Goal: Transaction & Acquisition: Book appointment/travel/reservation

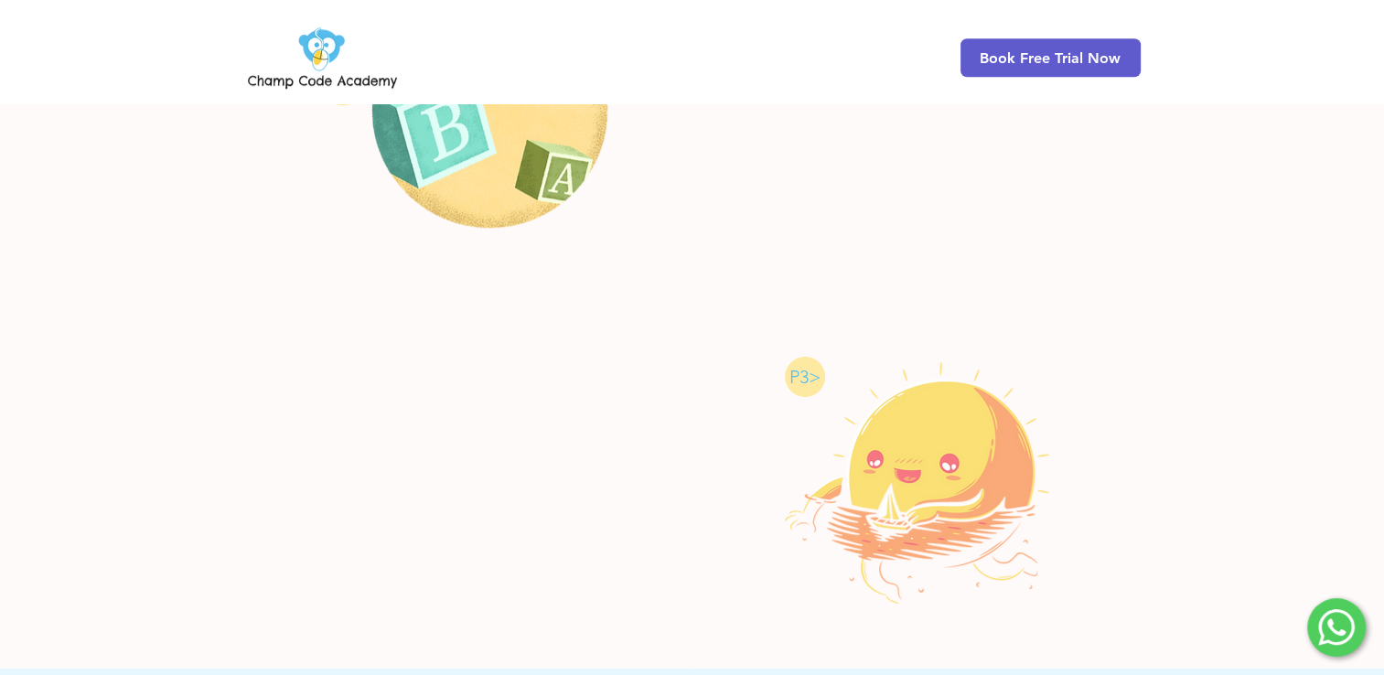
scroll to position [1186, 0]
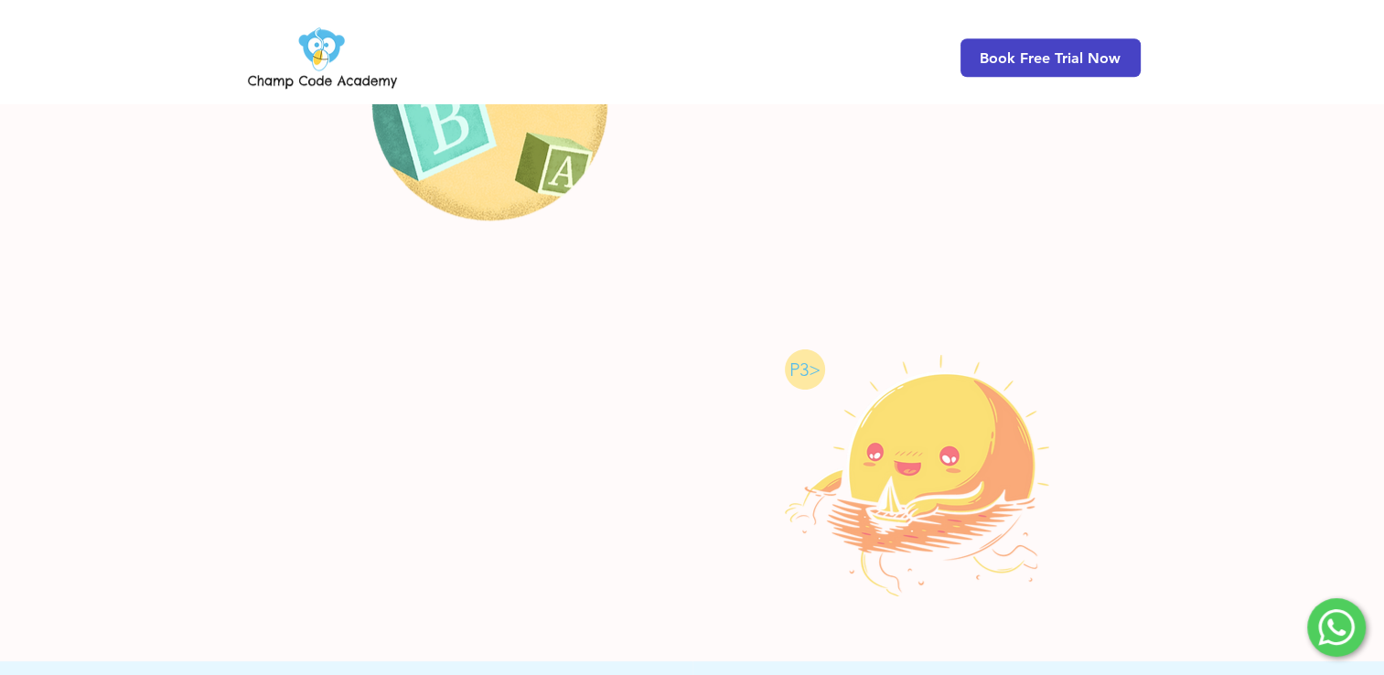
drag, startPoint x: 986, startPoint y: 34, endPoint x: 985, endPoint y: 44, distance: 10.1
click at [985, 44] on div "Book Free Trial Now" at bounding box center [692, 51] width 1384 height 103
click at [985, 44] on span "Book Free Trial Now" at bounding box center [1051, 57] width 180 height 38
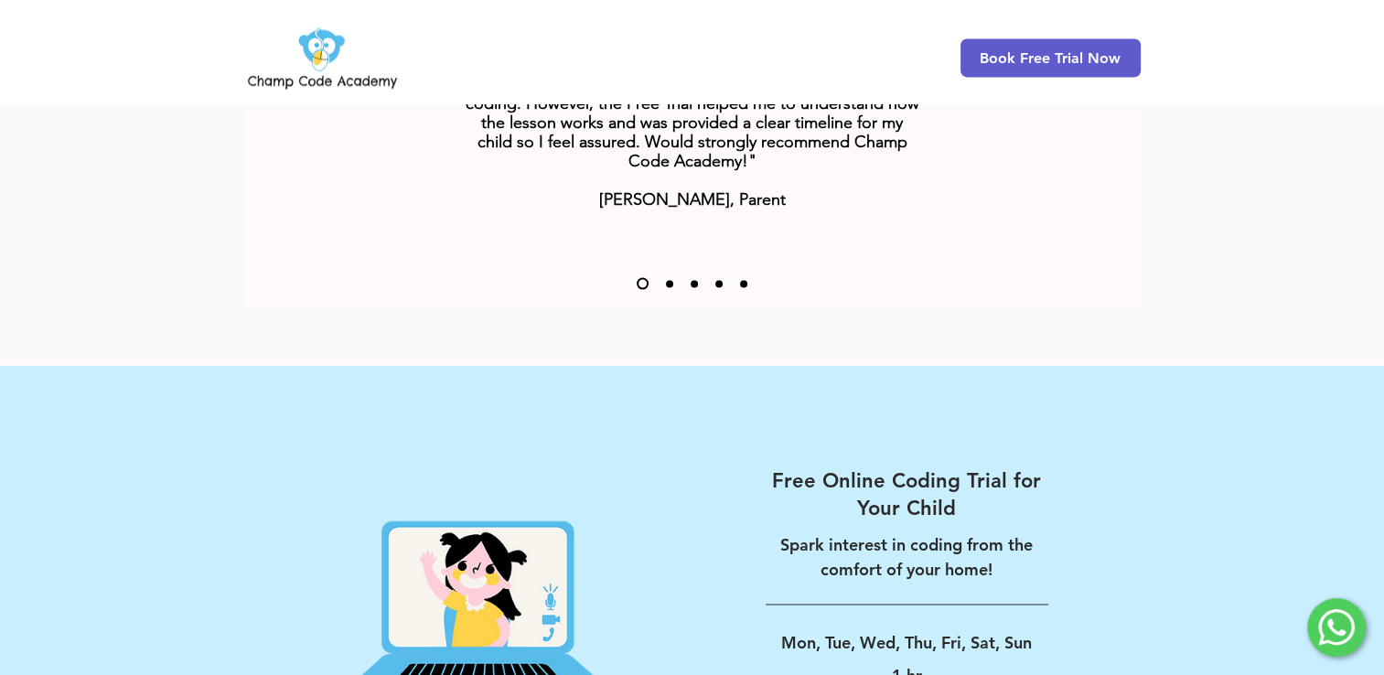
scroll to position [2929, 0]
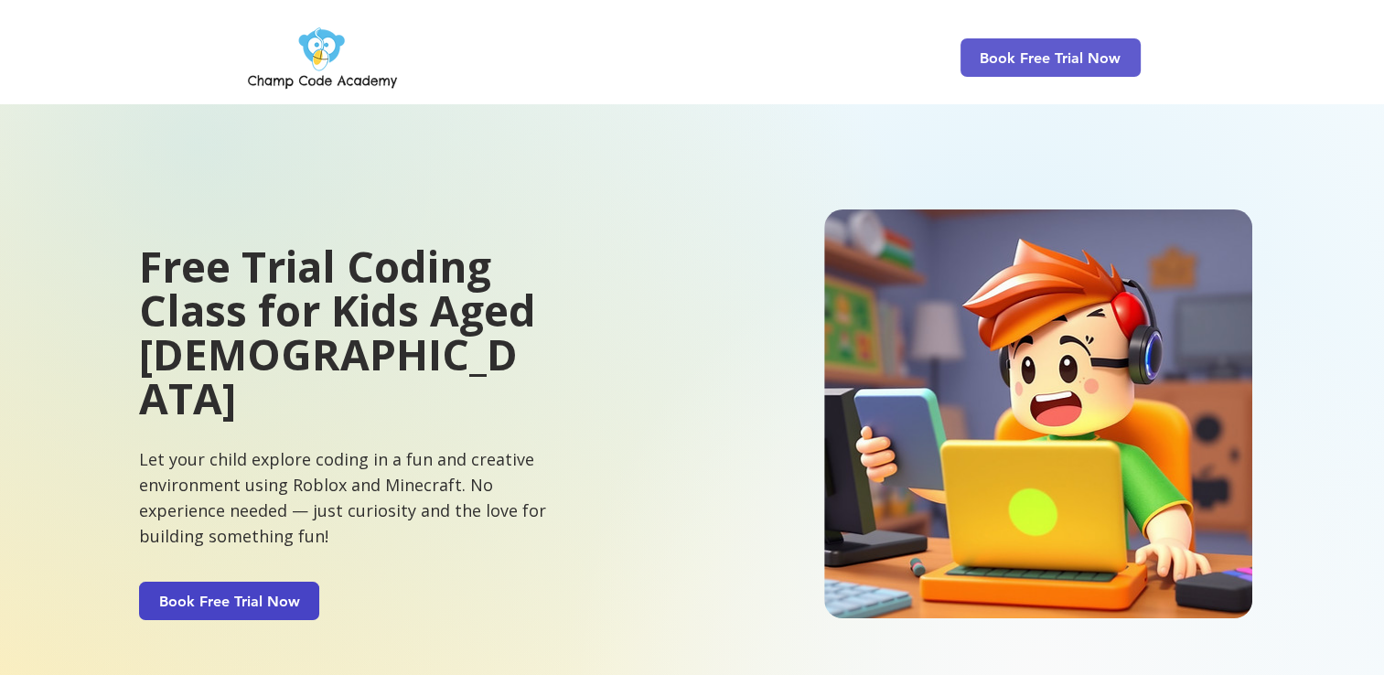
click at [198, 593] on span "Book Free Trial Now" at bounding box center [229, 601] width 141 height 17
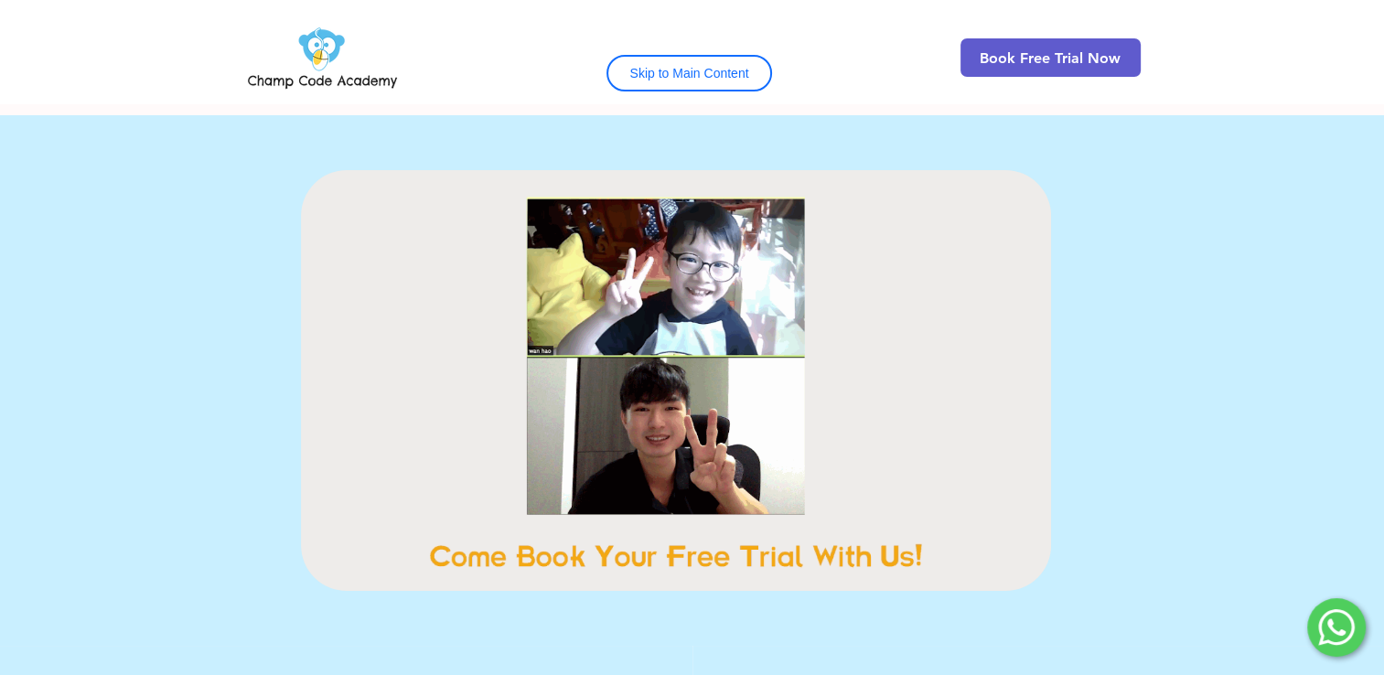
click at [724, 82] on button "Skip to Main Content" at bounding box center [690, 73] width 167 height 37
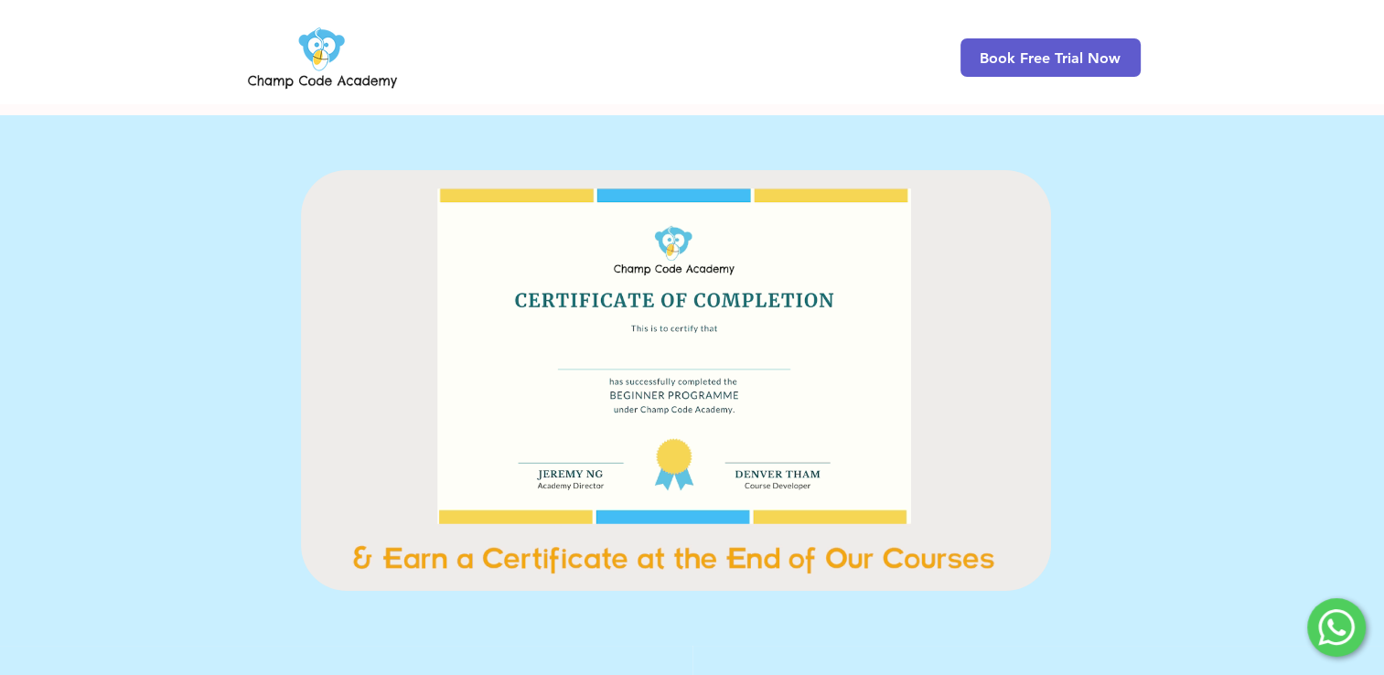
click at [593, 225] on img "main content" at bounding box center [676, 380] width 750 height 421
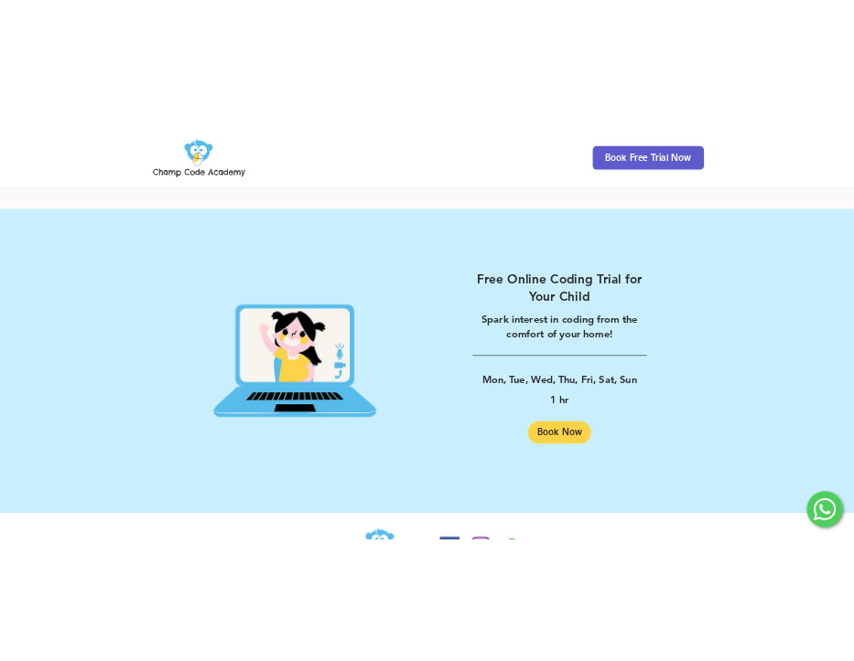
scroll to position [2929, 0]
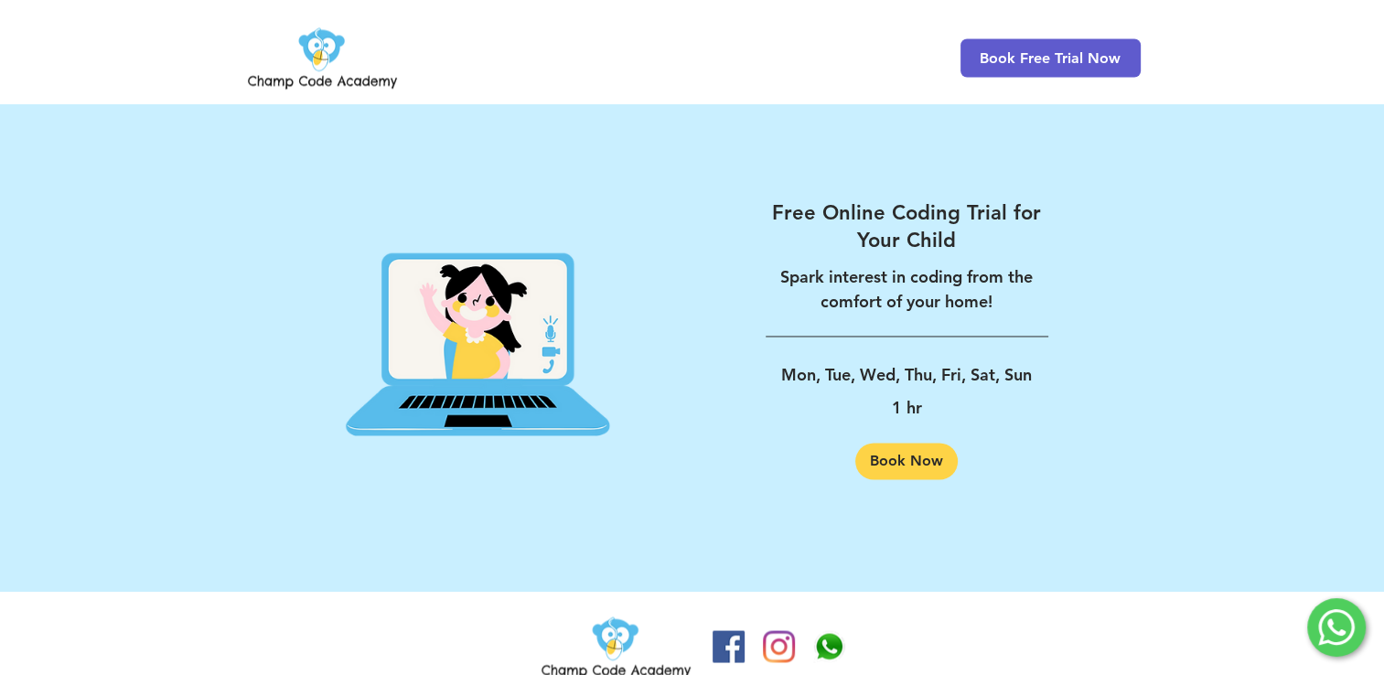
click at [828, 630] on img "Champ Code Academy WhatsApp" at bounding box center [829, 646] width 32 height 32
click at [1077, 353] on div "Free Online Coding Trial for Your Child Spark interest in coding from the comfo…" at bounding box center [907, 339] width 429 height 445
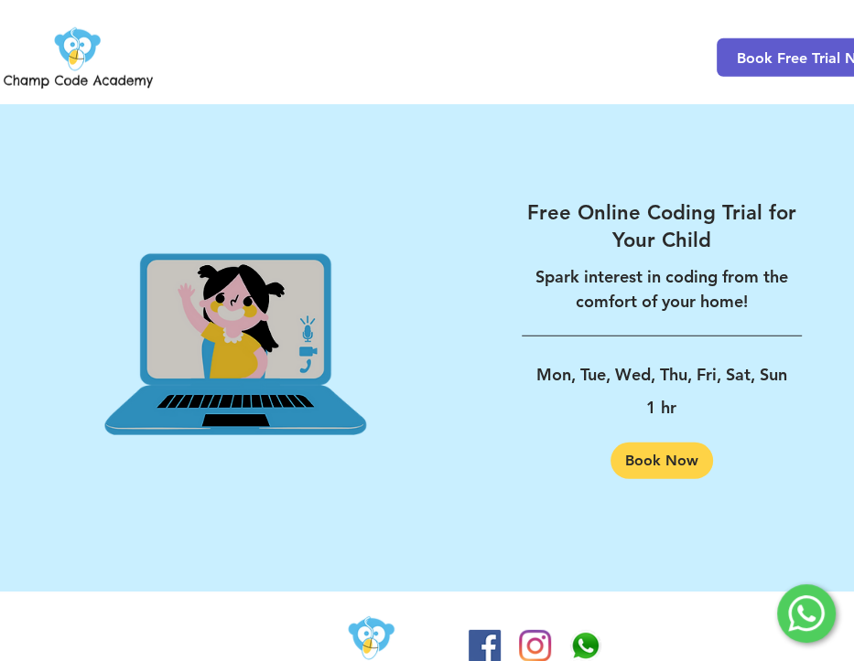
click at [439, 459] on img at bounding box center [236, 339] width 426 height 444
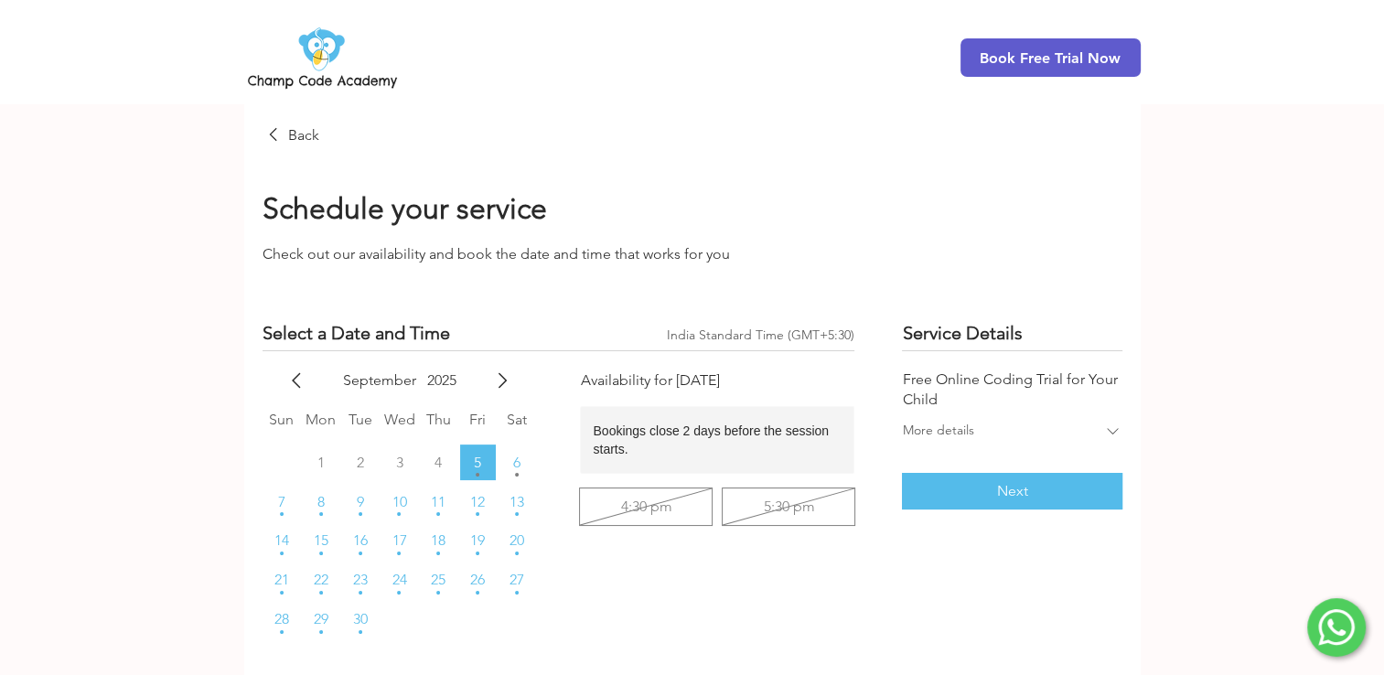
click at [311, 149] on div "Schedule your service Spark interest in coding from the comfort of your home! C…" at bounding box center [692, 222] width 897 height 155
click at [290, 148] on div "Schedule your service Spark interest in coding from the comfort of your home! C…" at bounding box center [692, 222] width 897 height 155
click at [282, 136] on icon "main content" at bounding box center [274, 135] width 22 height 22
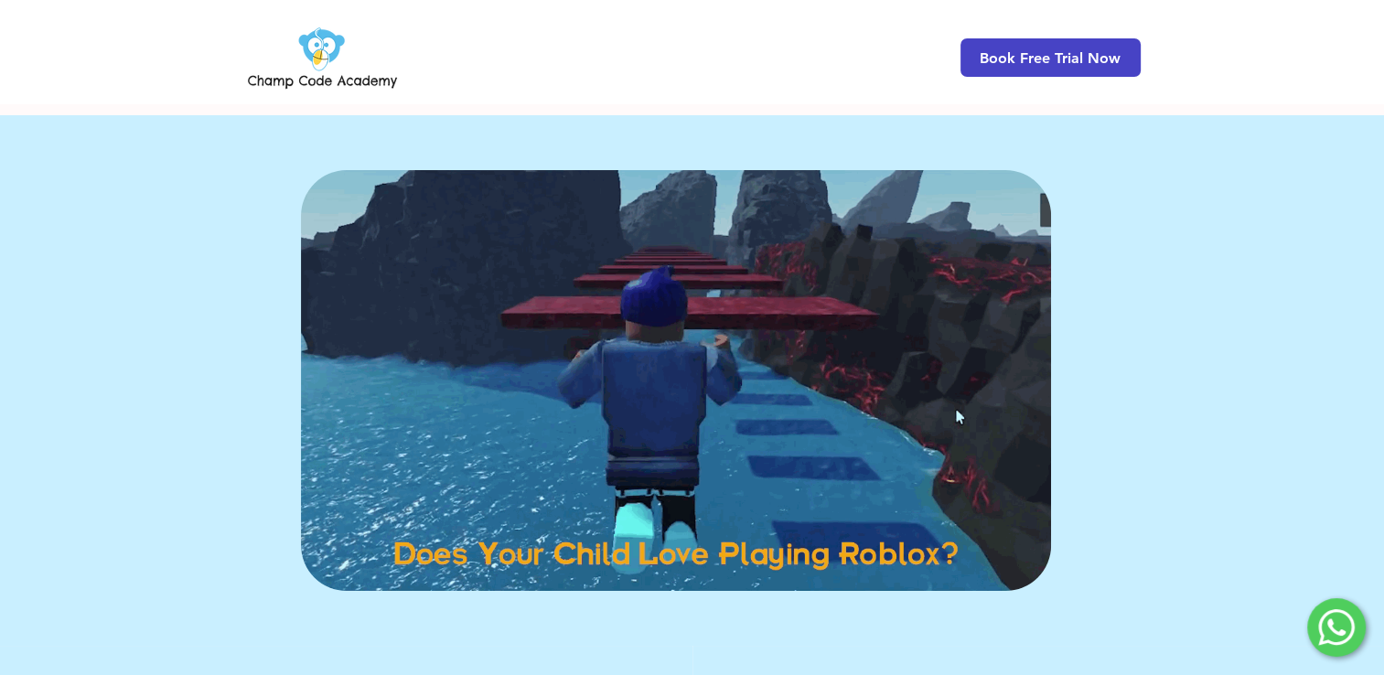
click at [986, 46] on span "Book Free Trial Now" at bounding box center [1051, 57] width 180 height 38
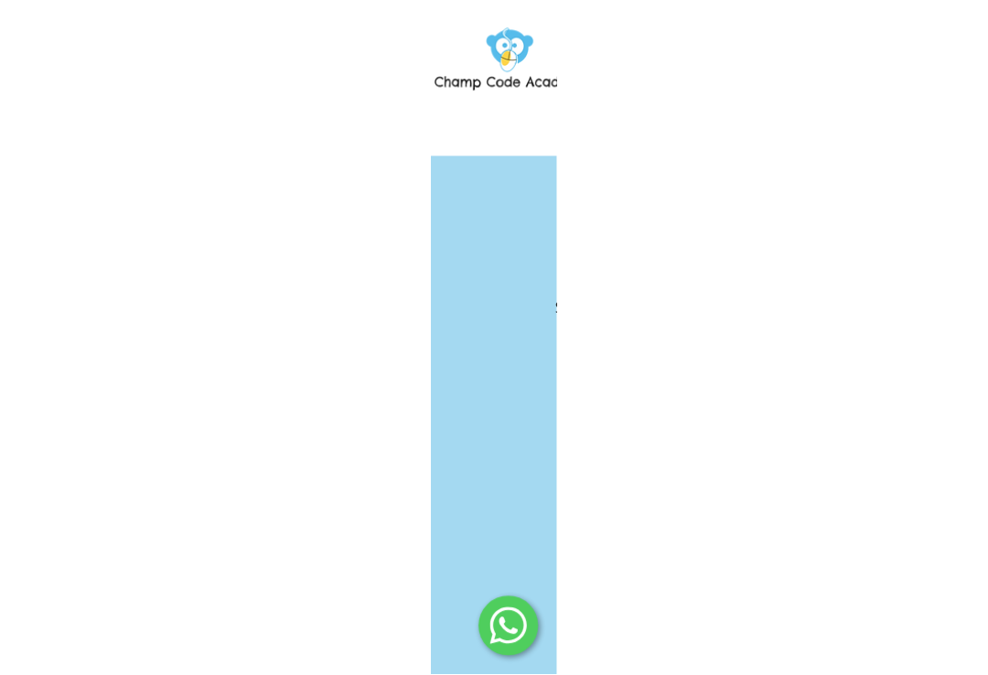
scroll to position [4030, 0]
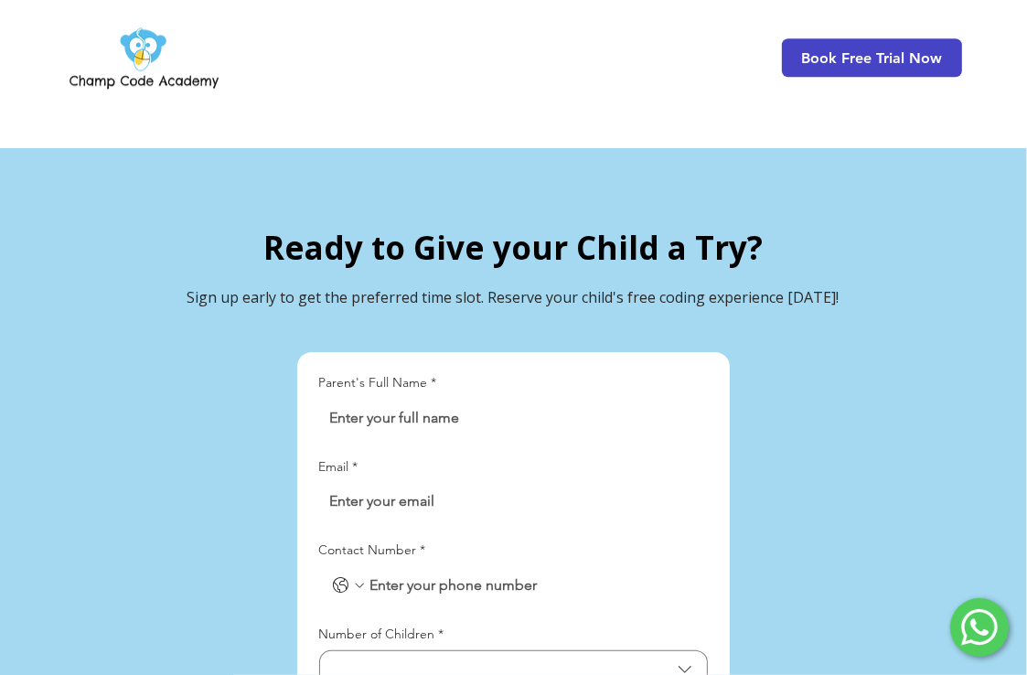
click at [880, 42] on span "Book Free Trial Now" at bounding box center [872, 57] width 180 height 38
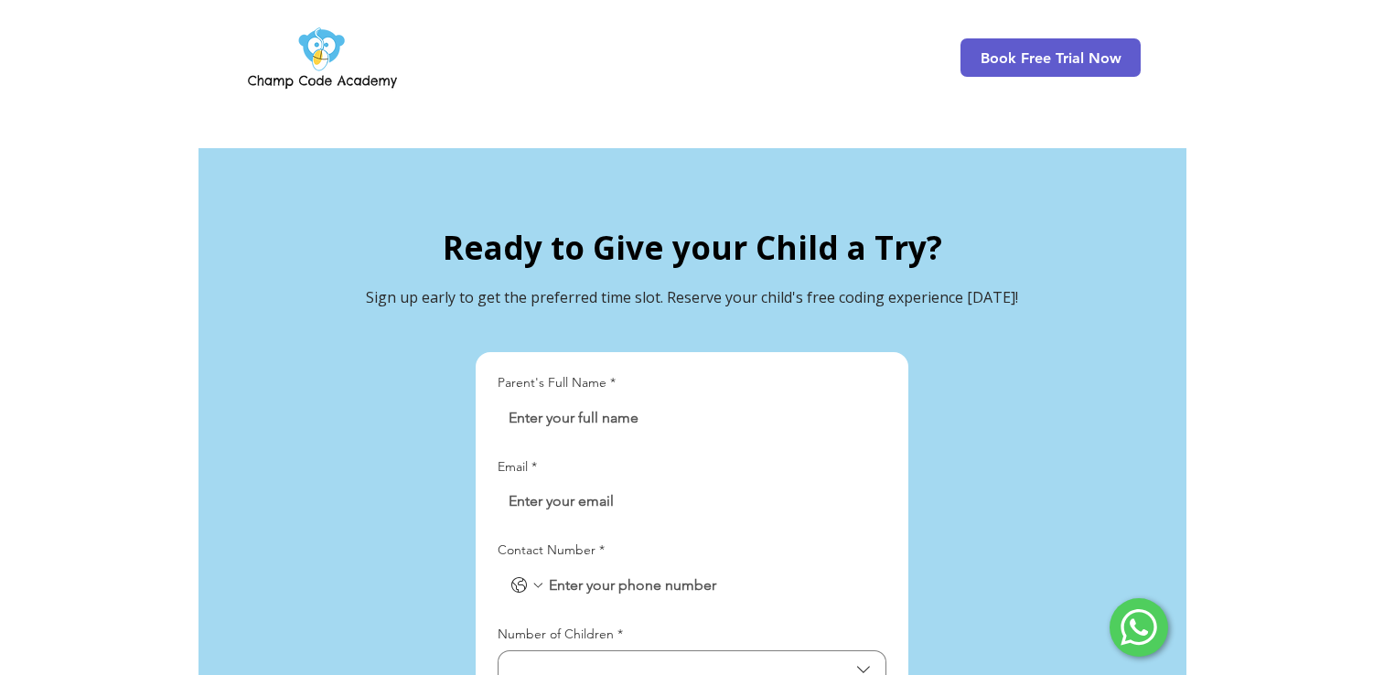
scroll to position [0, 0]
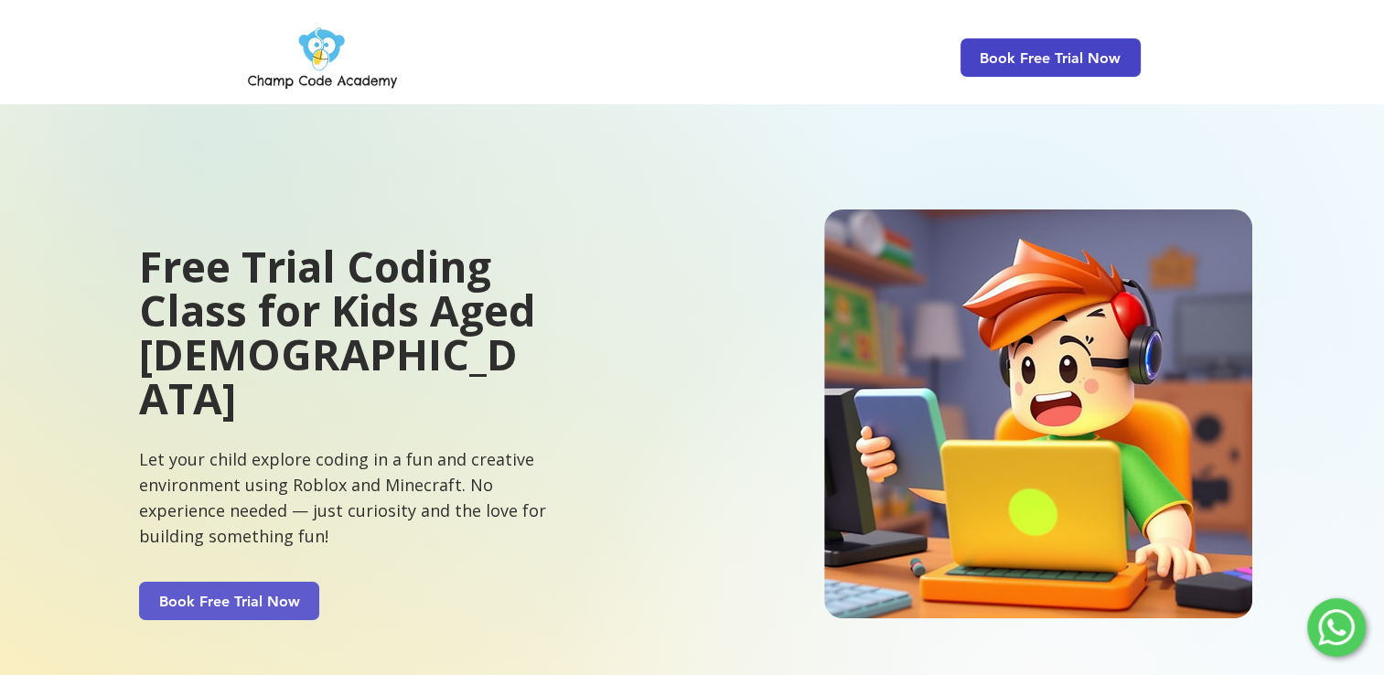
click at [1071, 105] on span "Examination" at bounding box center [1050, 96] width 85 height 17
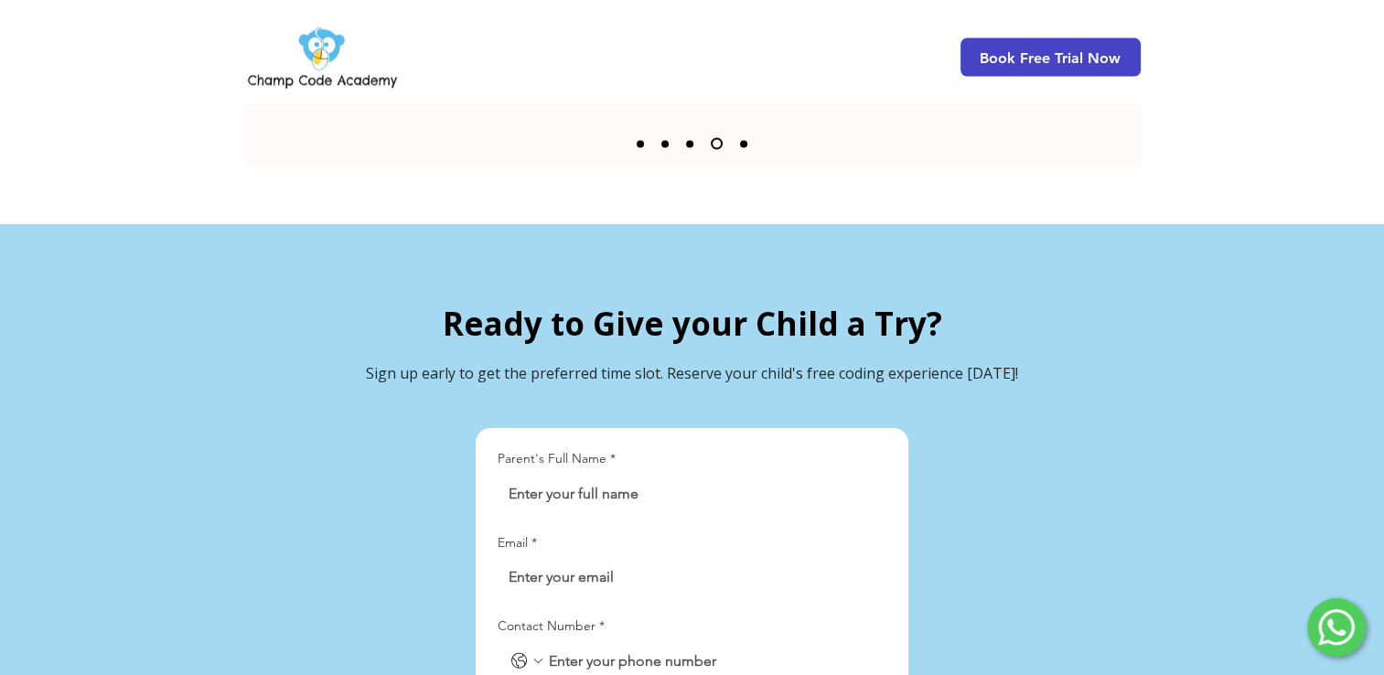
click at [1080, 55] on span "Book Free Trial Now" at bounding box center [1051, 57] width 180 height 38
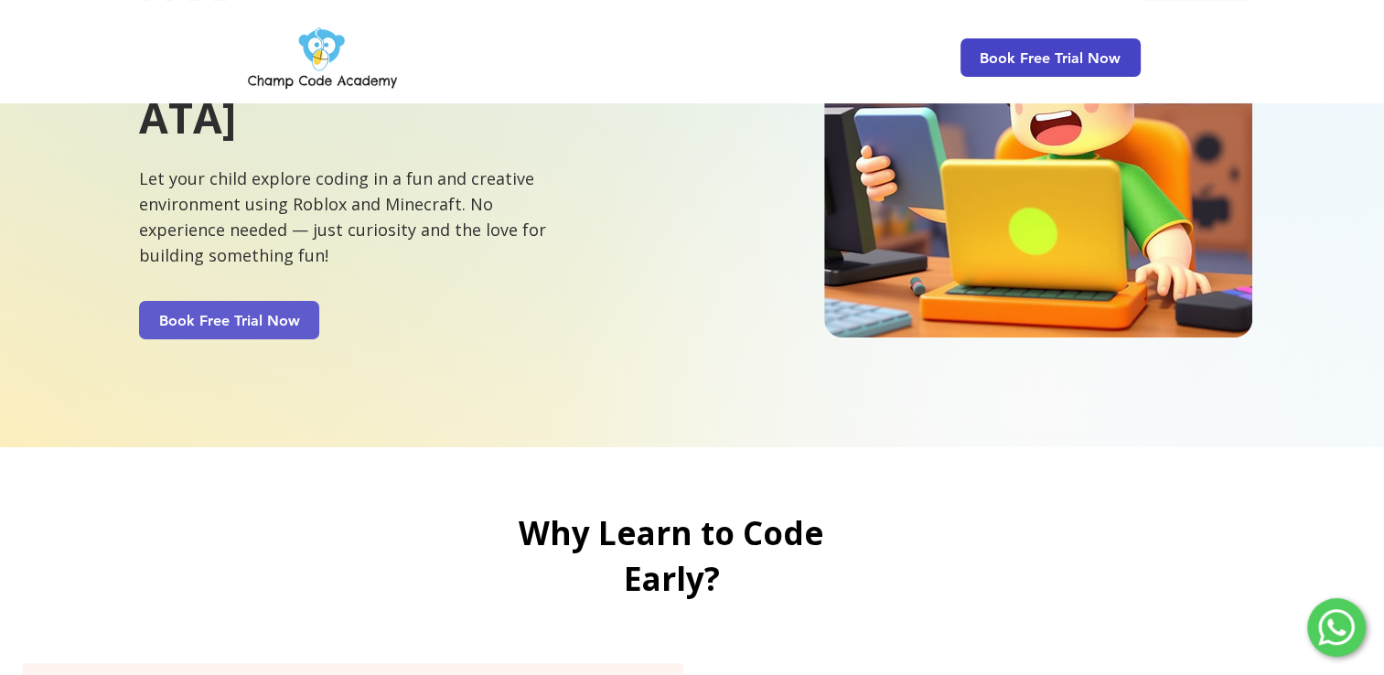
click at [1063, 105] on span "Examination" at bounding box center [1050, 96] width 85 height 17
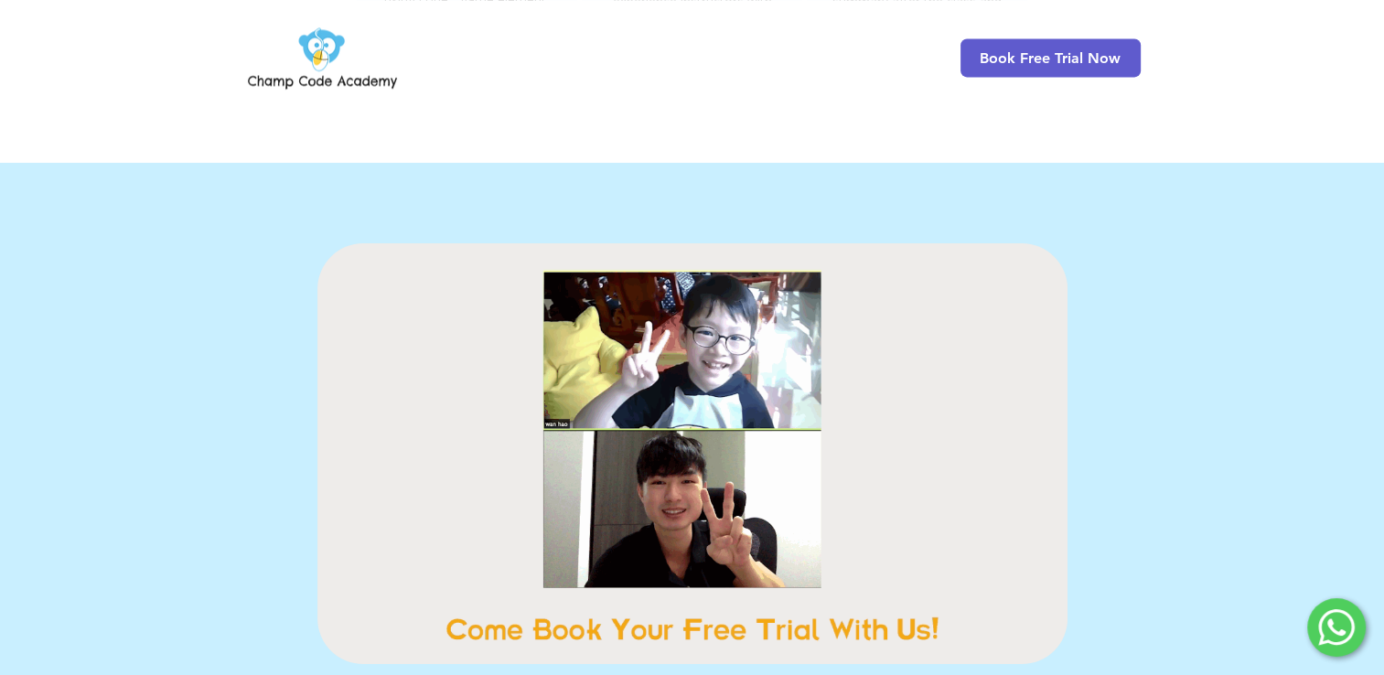
scroll to position [2659, 0]
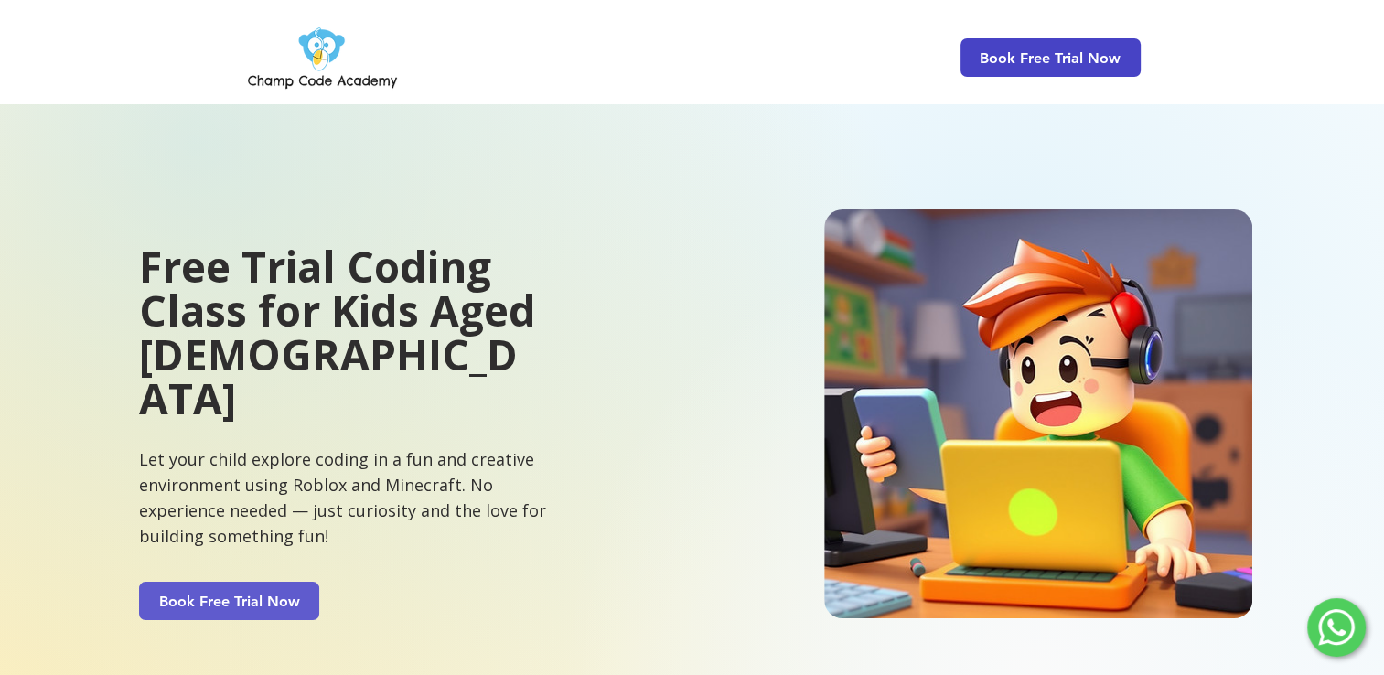
click at [1063, 61] on span "Book Free Trial Now" at bounding box center [1050, 57] width 141 height 17
click at [875, 79] on div "Book Free Trial Now" at bounding box center [692, 51] width 1384 height 103
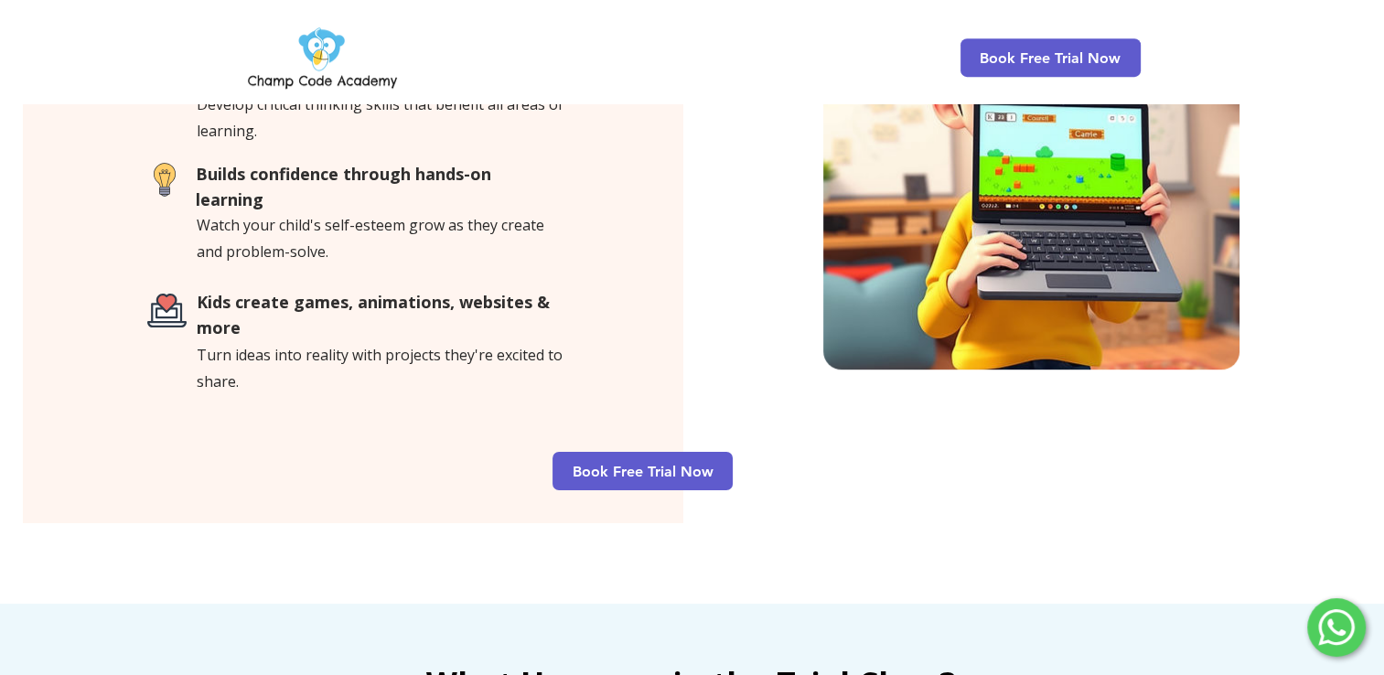
scroll to position [1087, 0]
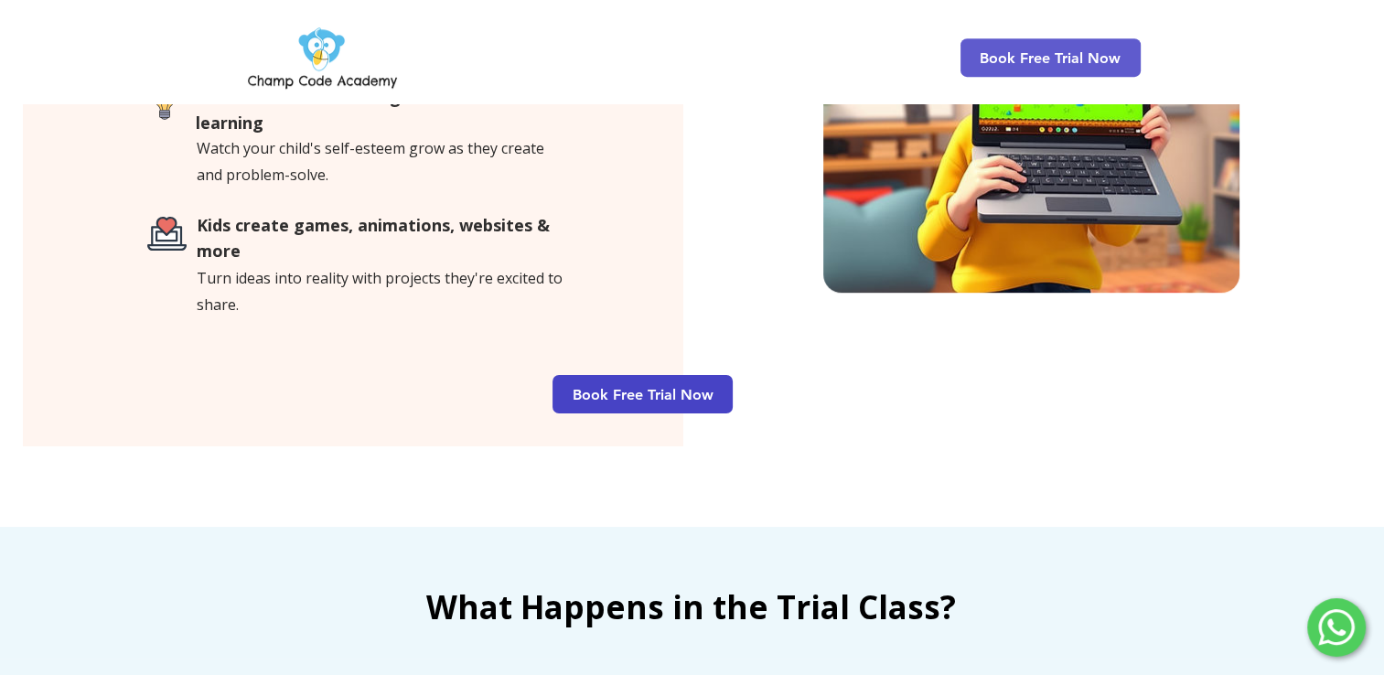
click at [698, 375] on span "Book Free Trial Now" at bounding box center [643, 394] width 180 height 38
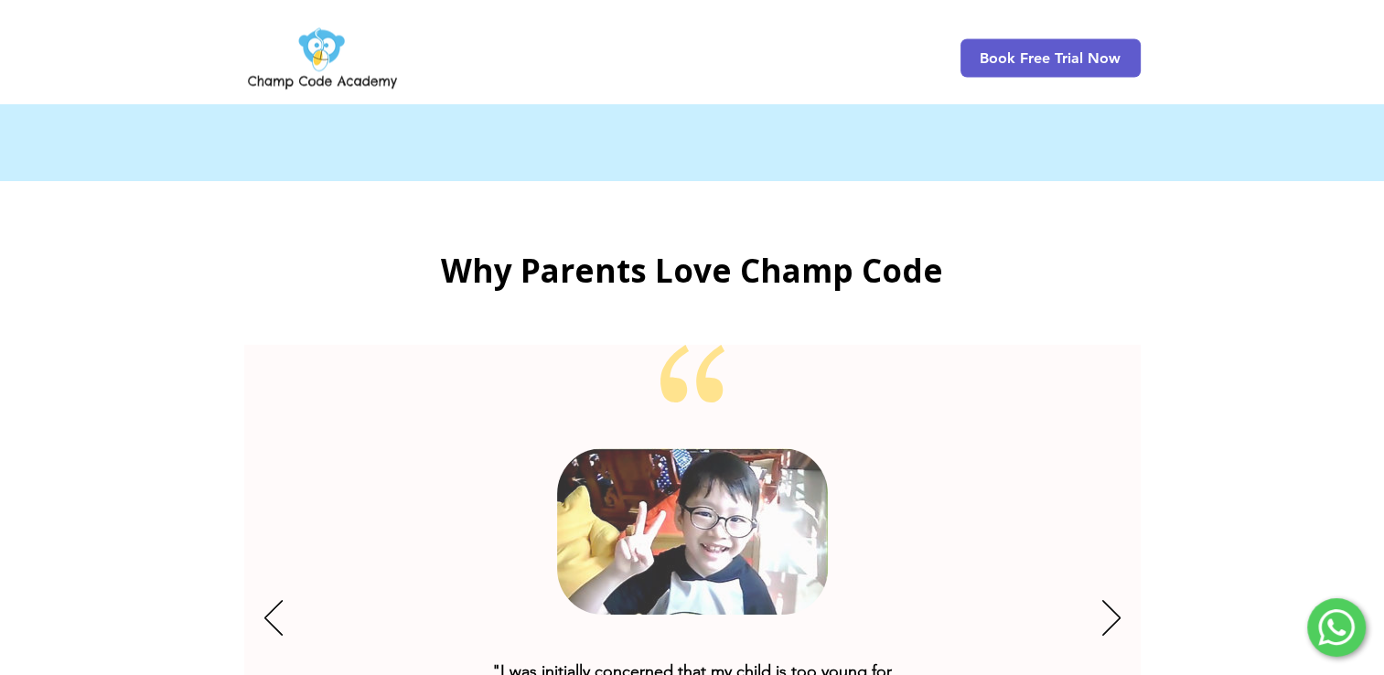
scroll to position [3261, 0]
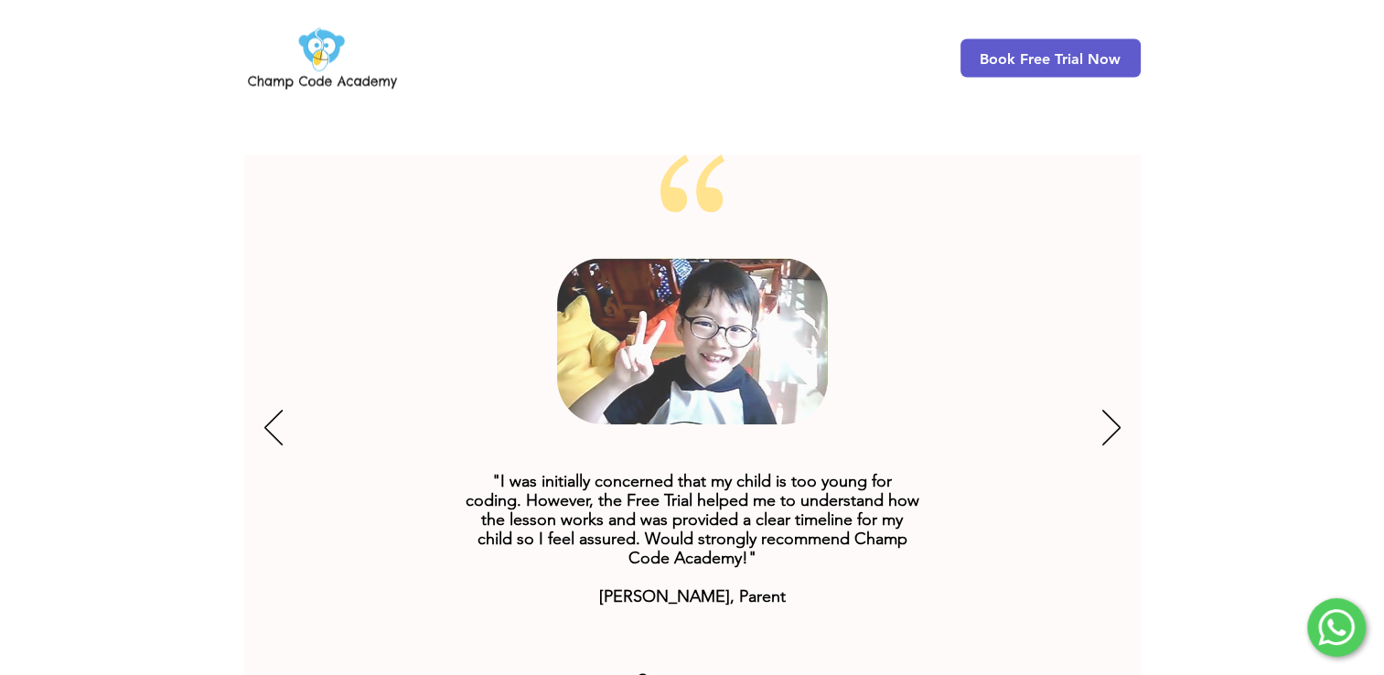
scroll to position [3422, 0]
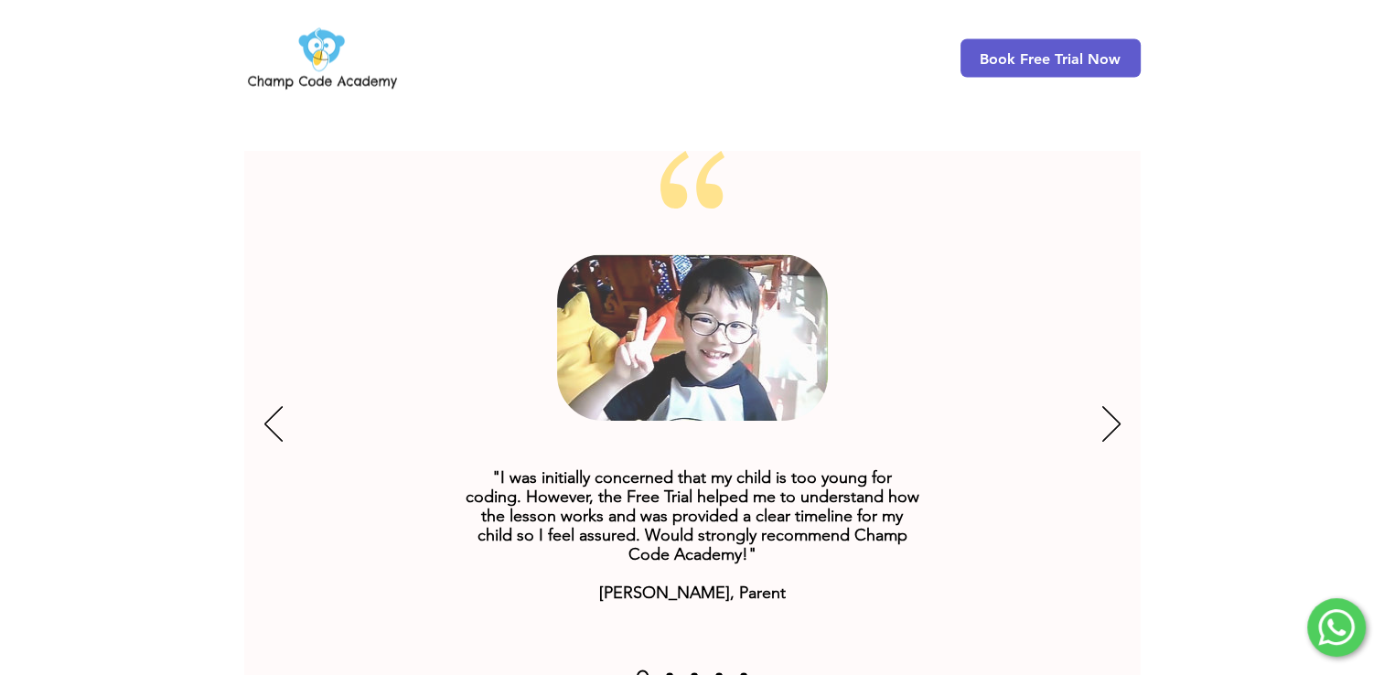
drag, startPoint x: 1093, startPoint y: 343, endPoint x: 1080, endPoint y: 349, distance: 14.3
click at [1089, 345] on div "Slideshow" at bounding box center [692, 425] width 897 height 549
click at [1090, 364] on div "Slideshow" at bounding box center [692, 425] width 897 height 549
click at [1123, 373] on div "Slideshow" at bounding box center [692, 425] width 897 height 549
click at [1115, 406] on icon "Next" at bounding box center [1111, 424] width 18 height 36
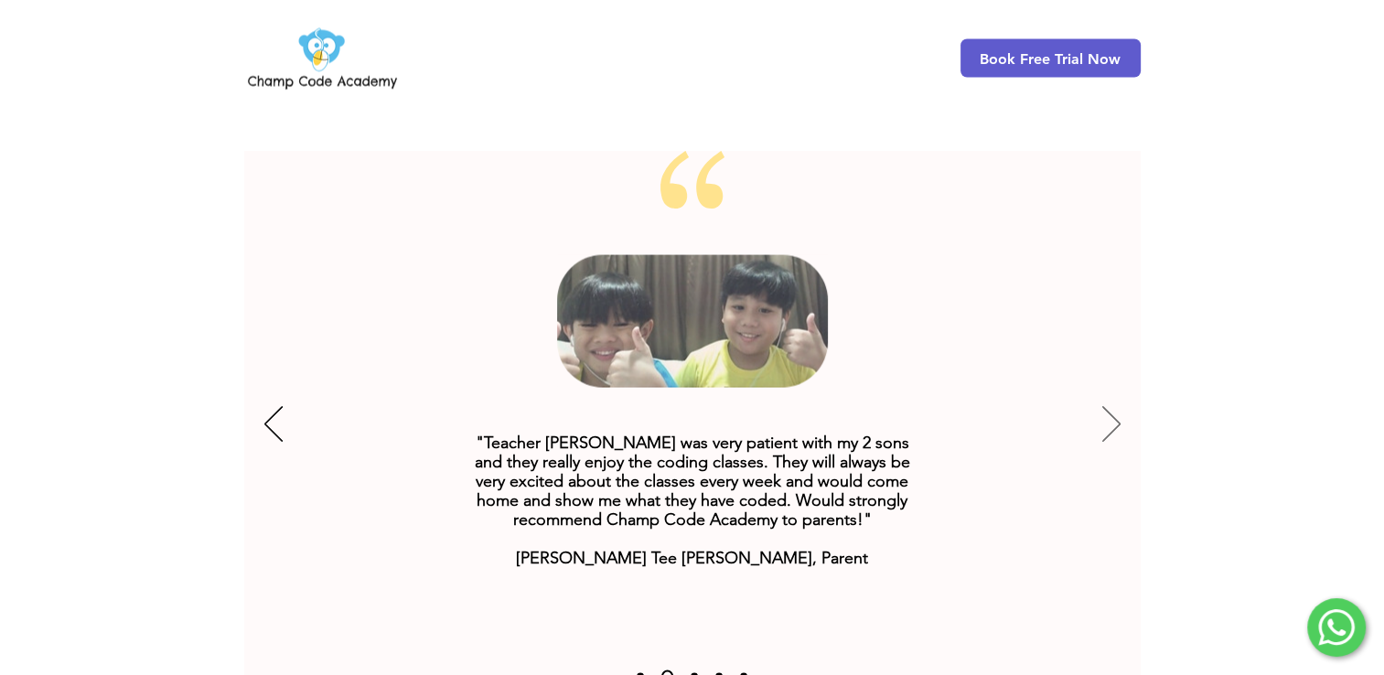
click at [1120, 406] on icon "Next" at bounding box center [1111, 424] width 18 height 36
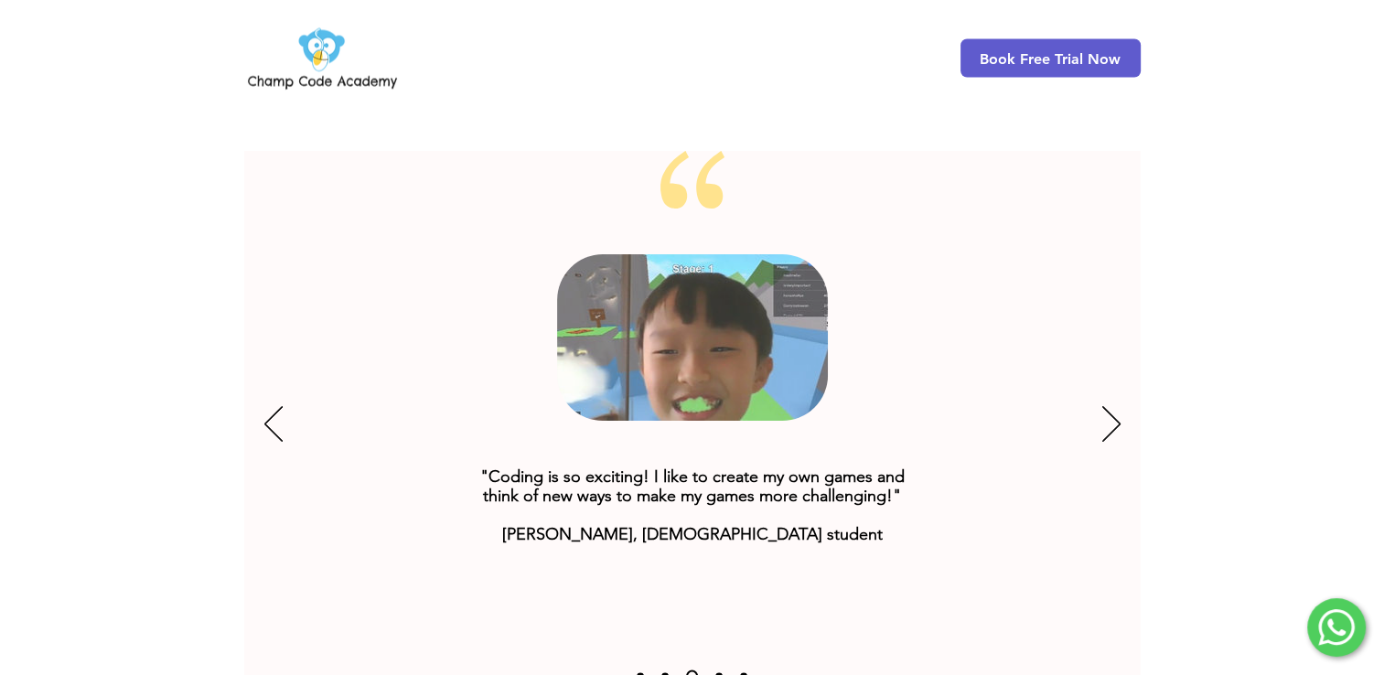
click at [1122, 385] on div ""Coding is so exciting! I like to create my own games and think of new ways to …" at bounding box center [692, 425] width 897 height 549
click at [1122, 385] on div "Slideshow" at bounding box center [692, 425] width 897 height 549
click at [711, 356] on icon "Online Coding Classes for Kids" at bounding box center [692, 337] width 271 height 167
click at [1102, 368] on div ""Coding is so exciting! I like to create my own games and think of new ways to …" at bounding box center [692, 425] width 897 height 549
click at [264, 406] on icon "Previous" at bounding box center [273, 424] width 18 height 36
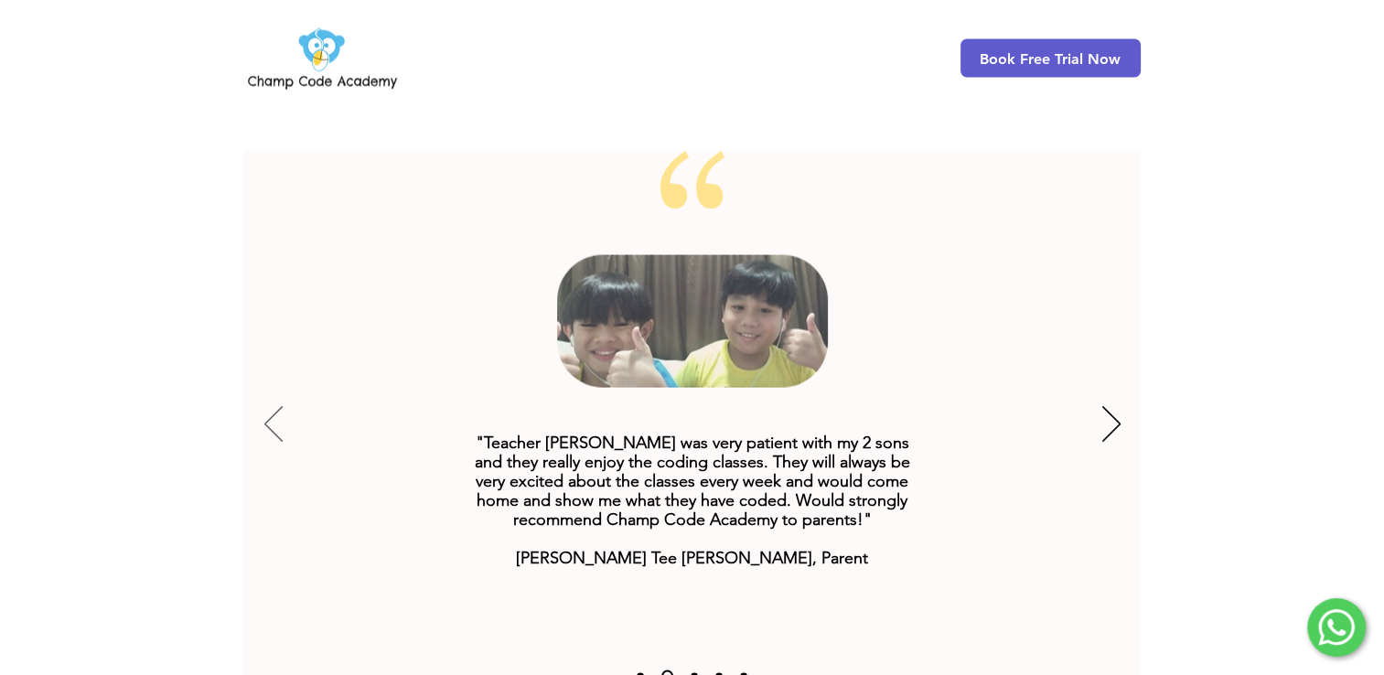
click at [271, 406] on icon "Previous" at bounding box center [273, 424] width 18 height 36
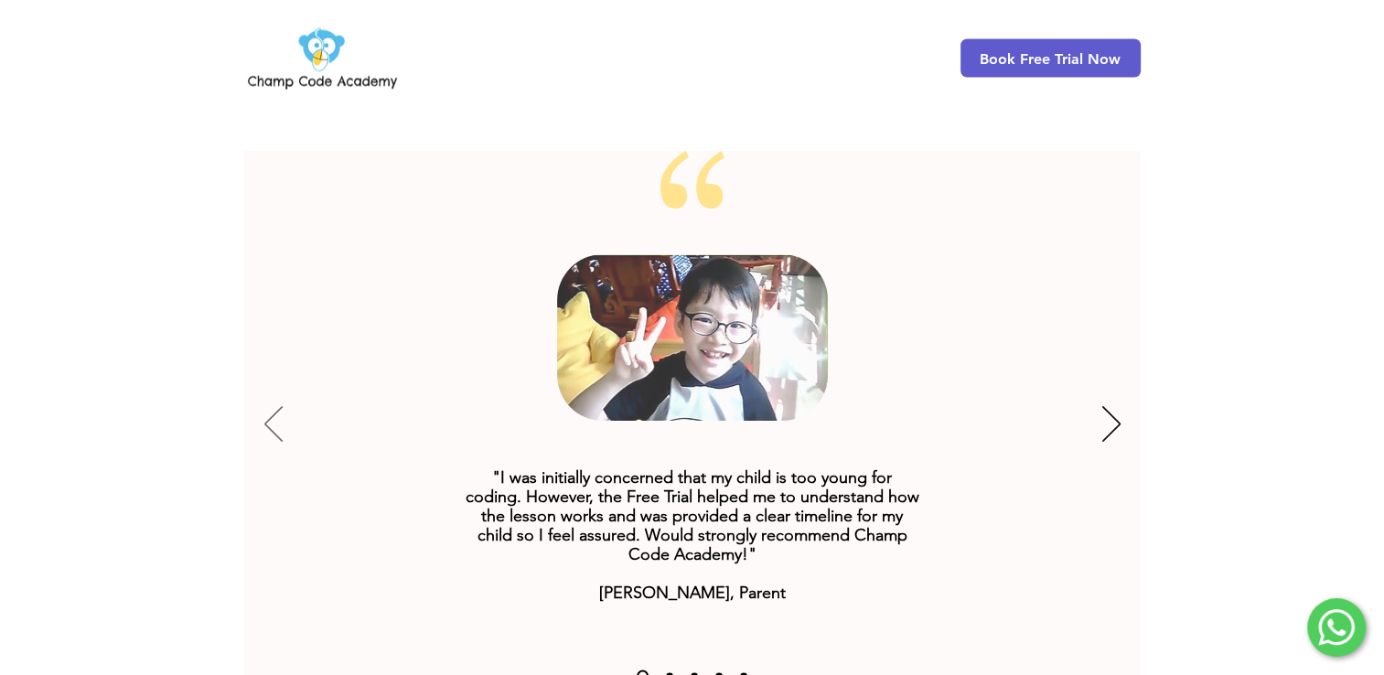
click at [271, 406] on icon "Previous" at bounding box center [273, 424] width 18 height 36
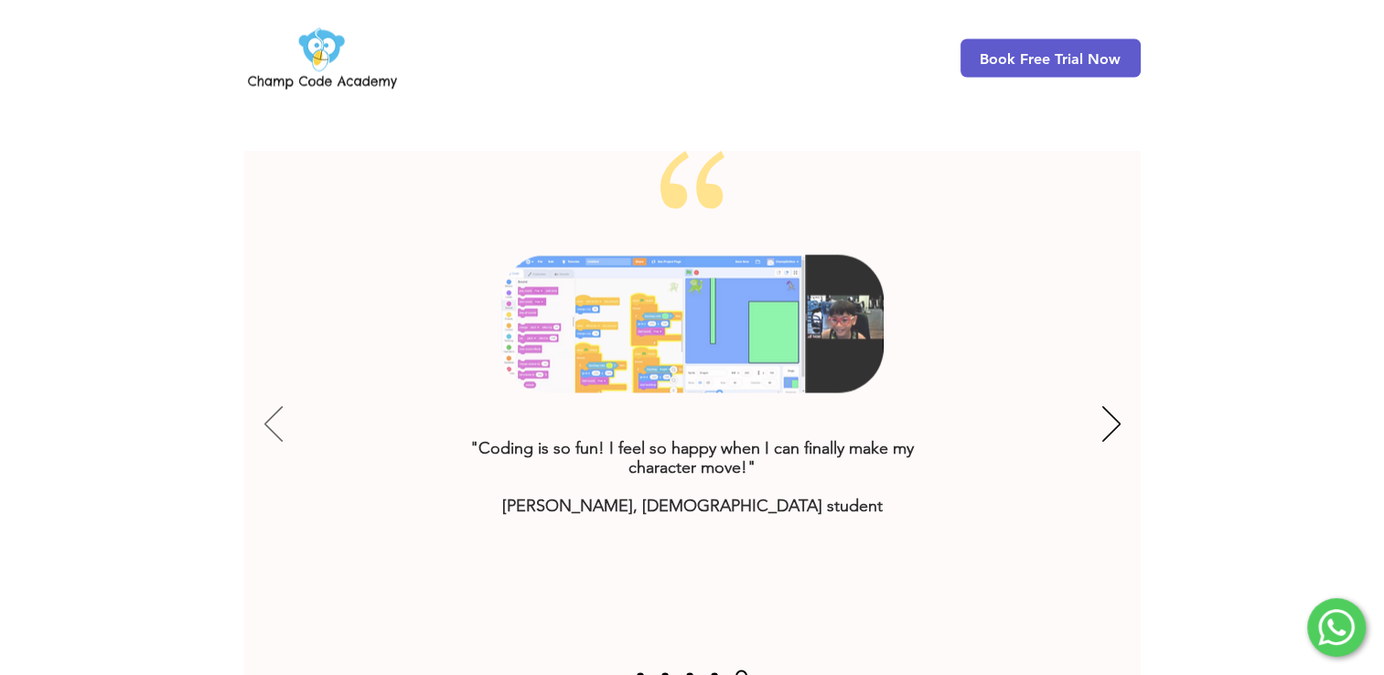
click at [271, 406] on icon "Previous" at bounding box center [273, 424] width 18 height 36
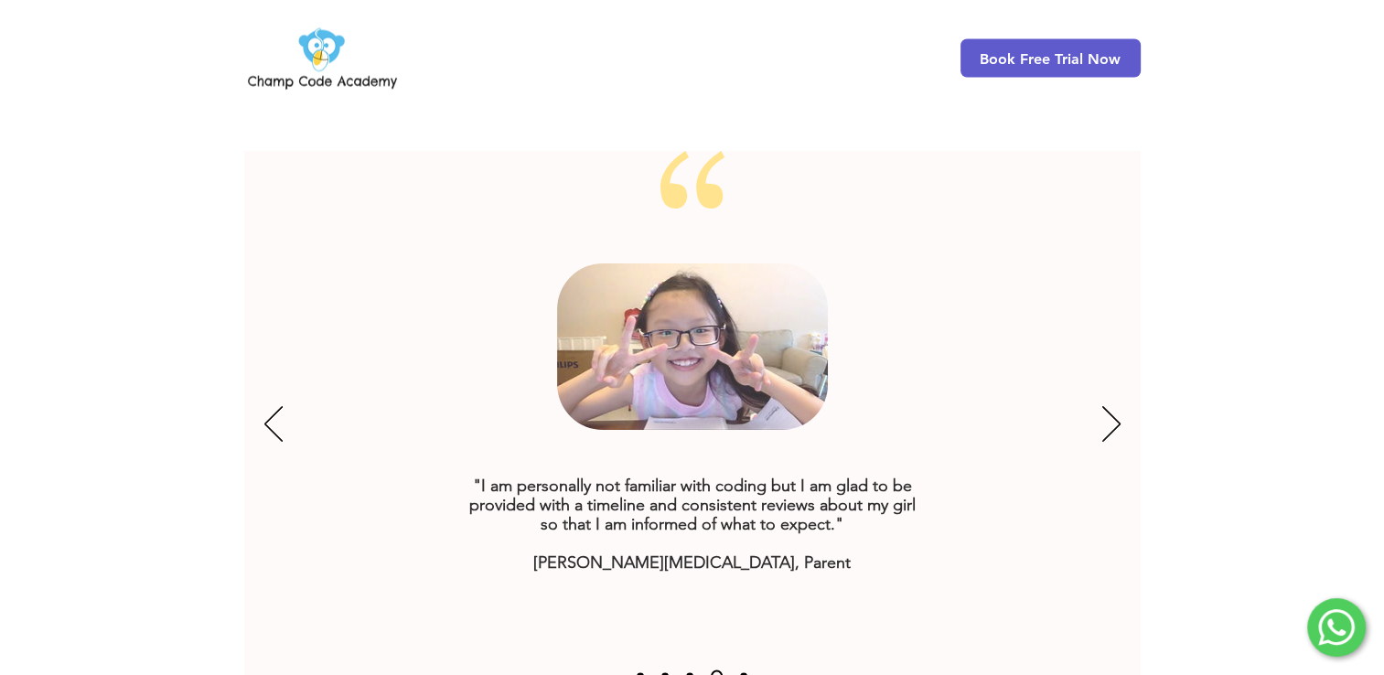
click at [286, 371] on div "Slideshow" at bounding box center [692, 425] width 897 height 549
click at [271, 406] on icon "Previous" at bounding box center [273, 424] width 18 height 36
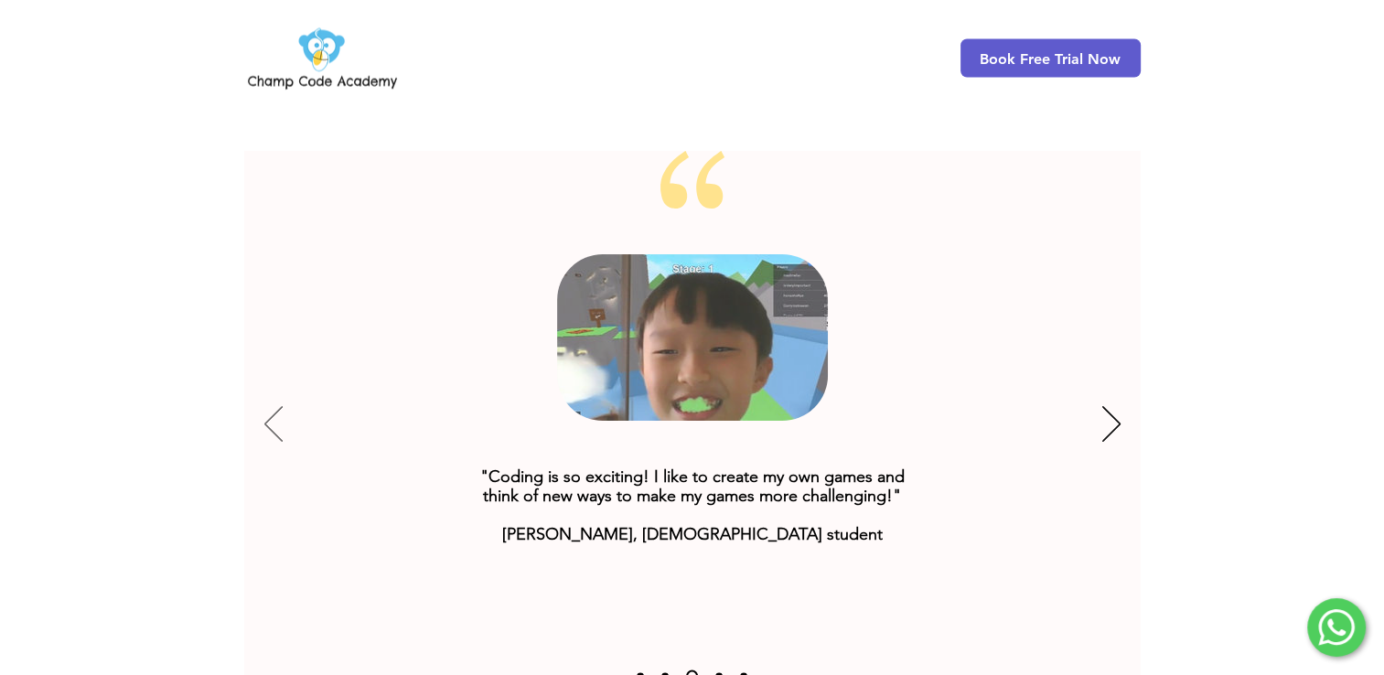
click at [271, 406] on icon "Previous" at bounding box center [273, 424] width 18 height 36
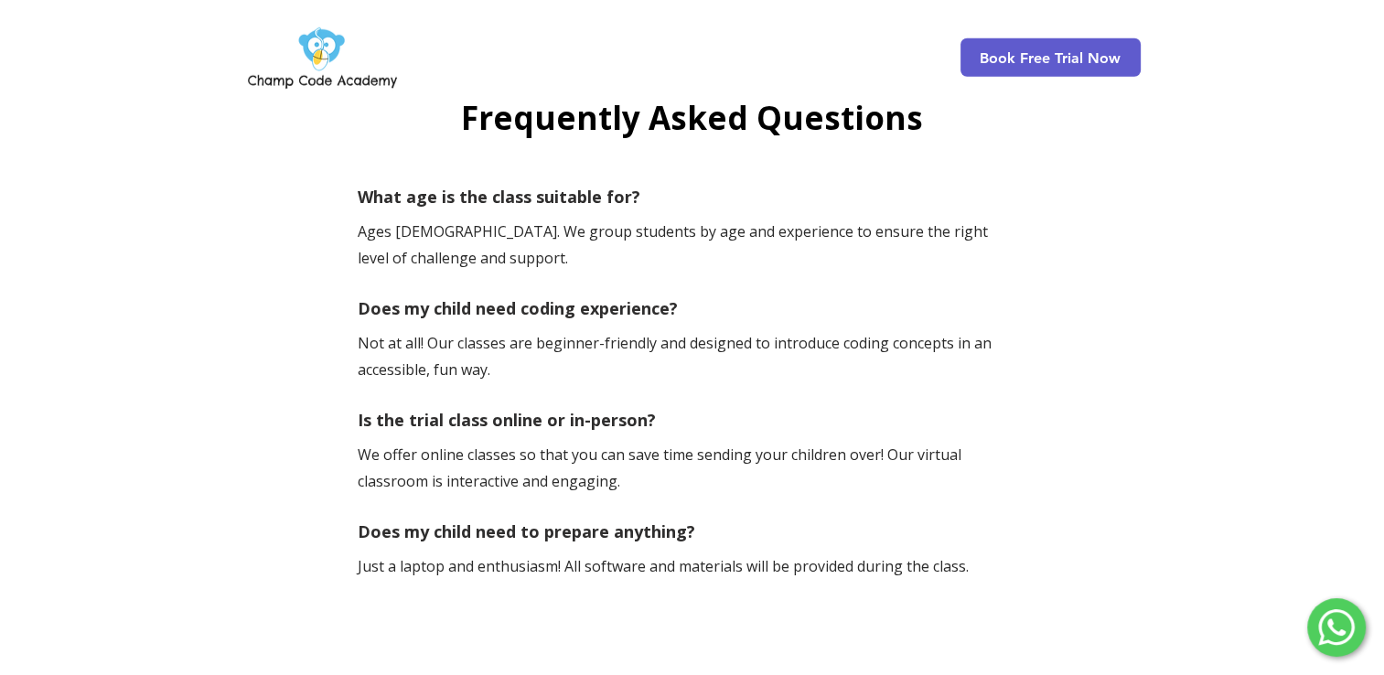
scroll to position [5462, 0]
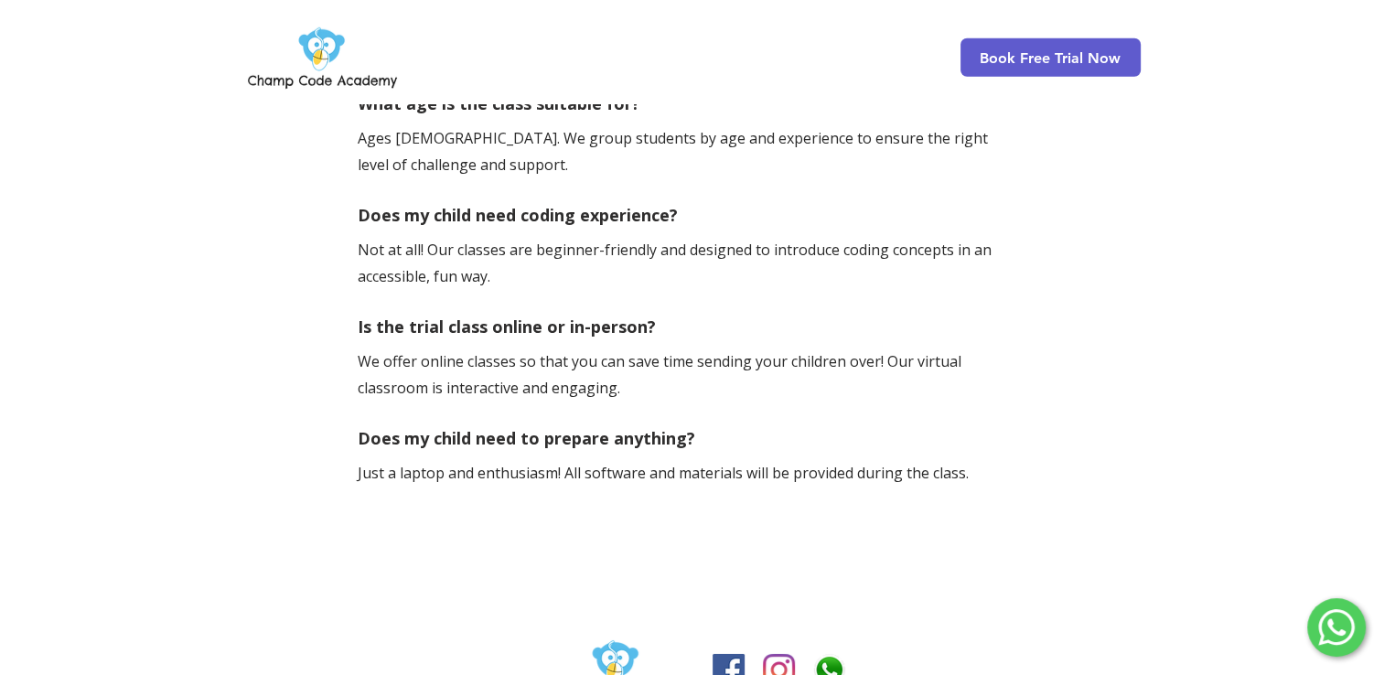
click at [403, 368] on div at bounding box center [692, 278] width 1384 height 676
